Goal: Task Accomplishment & Management: Complete application form

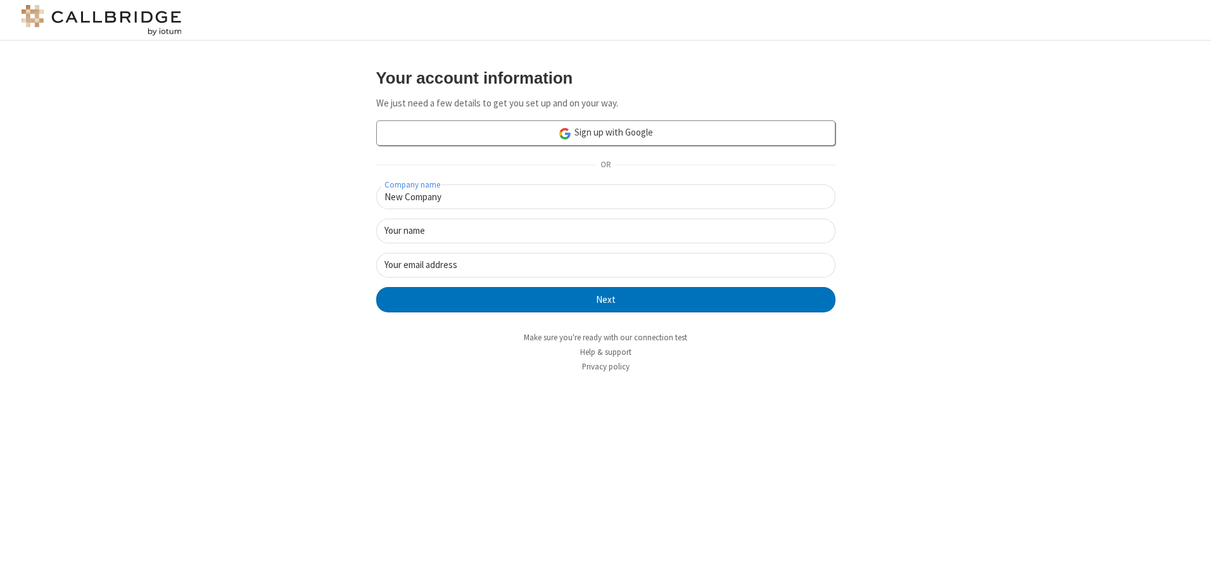
type input "New Company"
type input "New User"
type input "[EMAIL_ADDRESS][DOMAIN_NAME]"
click button "Next" at bounding box center [605, 299] width 459 height 25
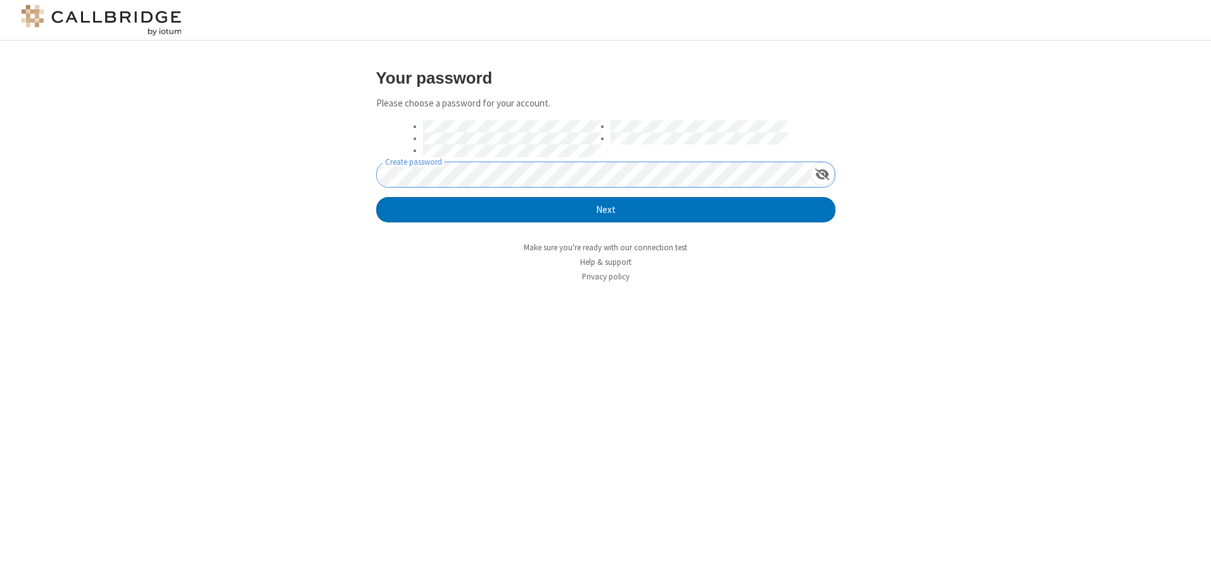
click button "Next" at bounding box center [605, 209] width 459 height 25
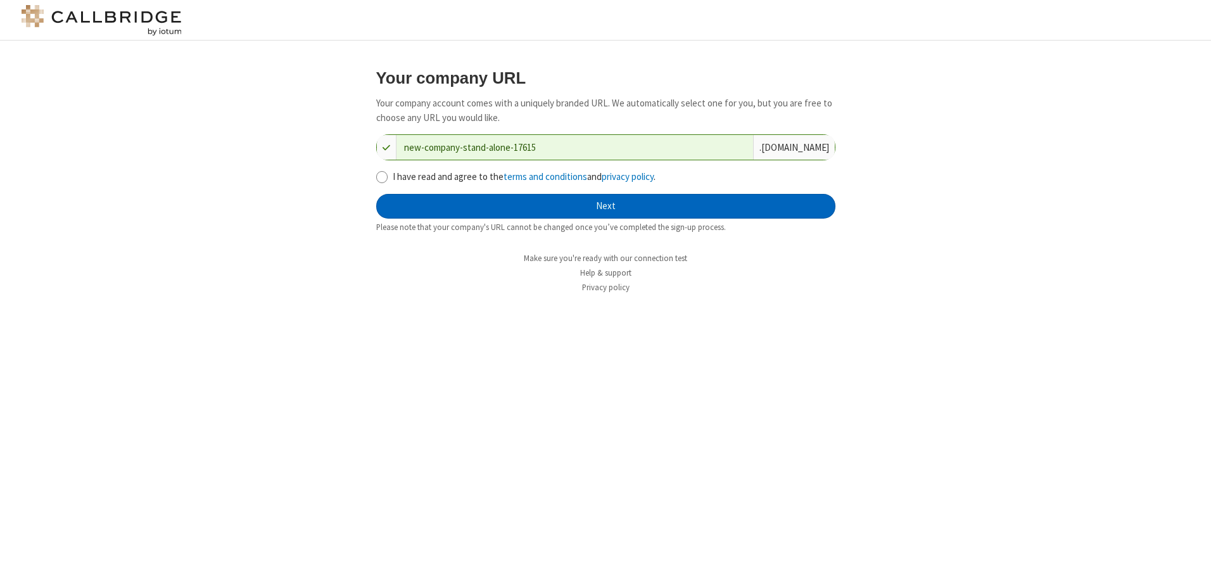
click at [605, 206] on button "Next" at bounding box center [605, 206] width 459 height 25
